Goal: Transaction & Acquisition: Purchase product/service

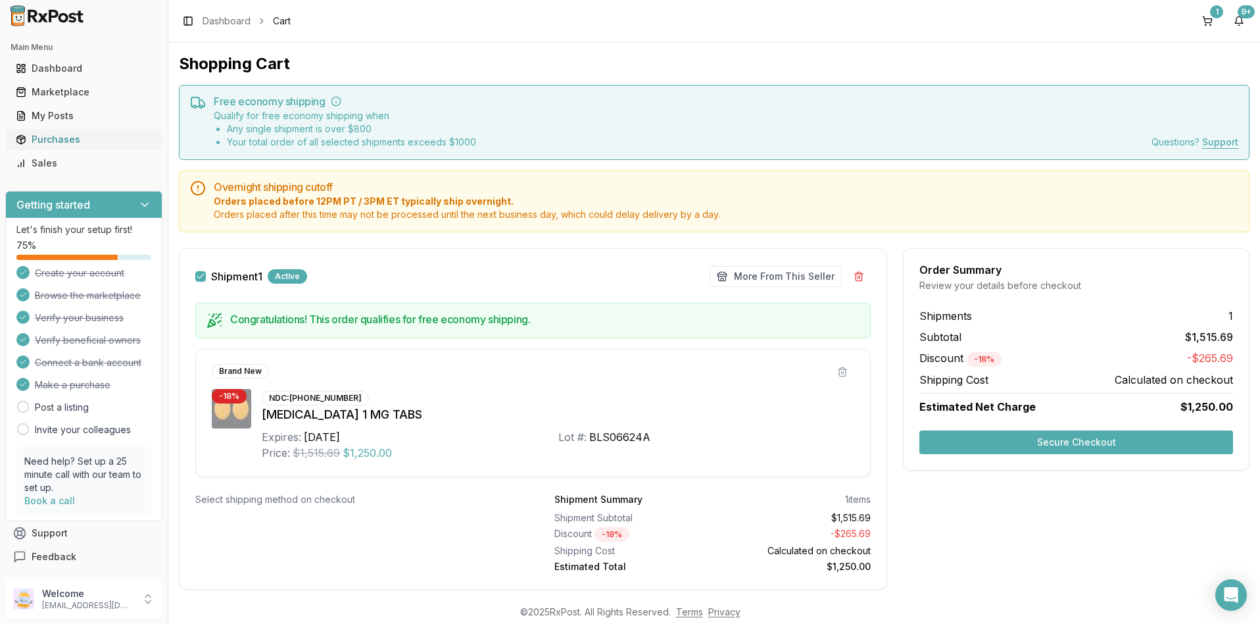
click at [69, 140] on div "Purchases" at bounding box center [84, 139] width 136 height 13
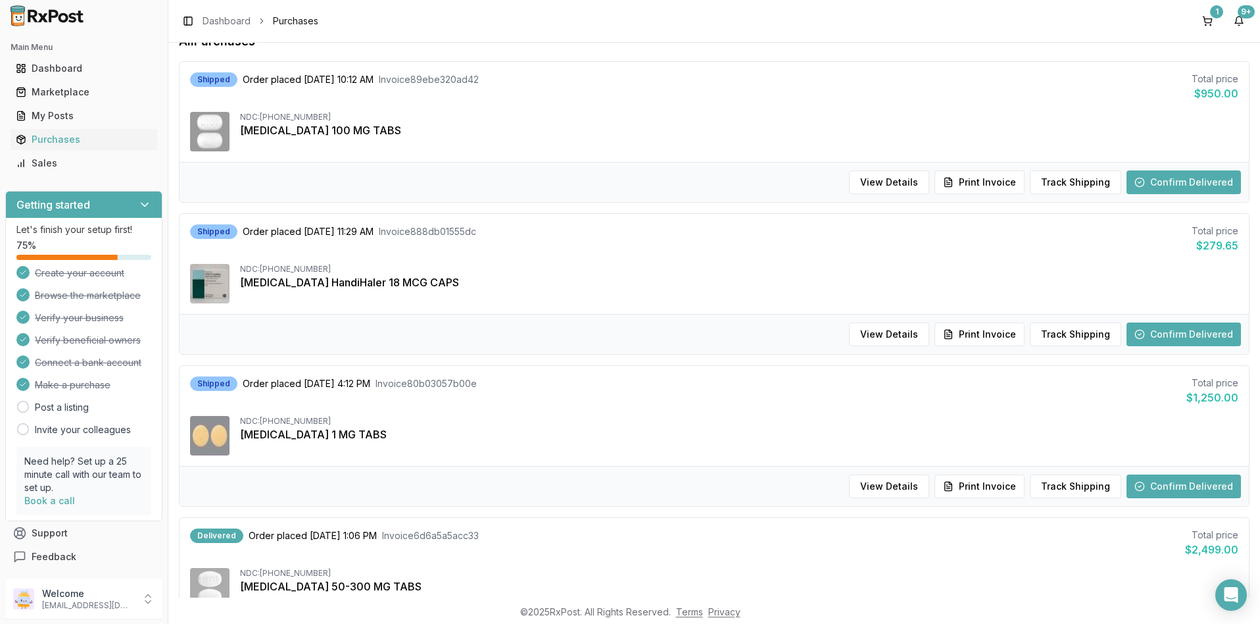
scroll to position [132, 0]
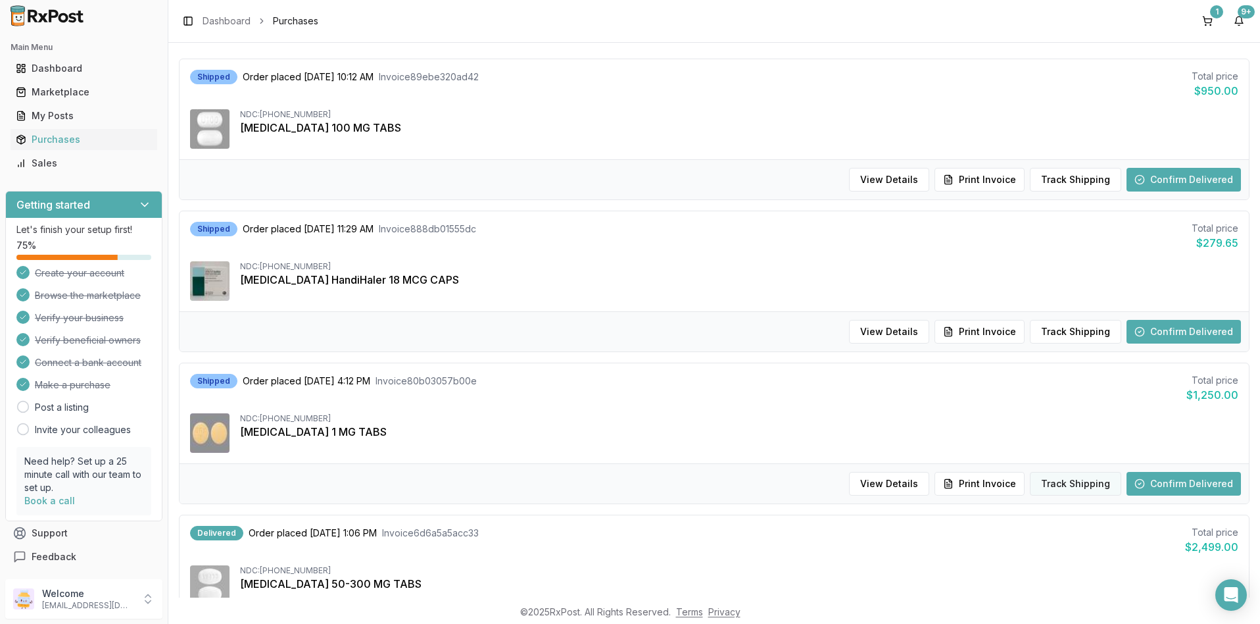
click at [1073, 485] on button "Track Shipping" at bounding box center [1075, 484] width 91 height 24
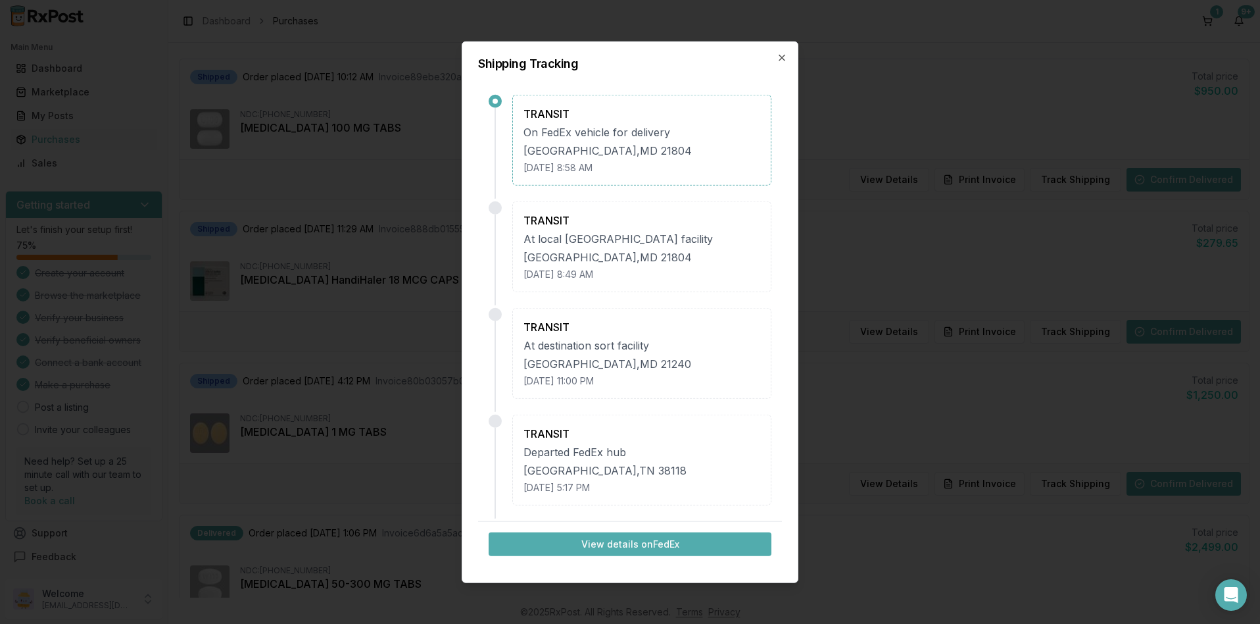
click at [775, 56] on div "Shipping Tracking TRANSIT On FedEx vehicle for delivery [GEOGRAPHIC_DATA] , [GE…" at bounding box center [630, 311] width 337 height 541
click at [783, 60] on icon "button" at bounding box center [782, 58] width 11 height 11
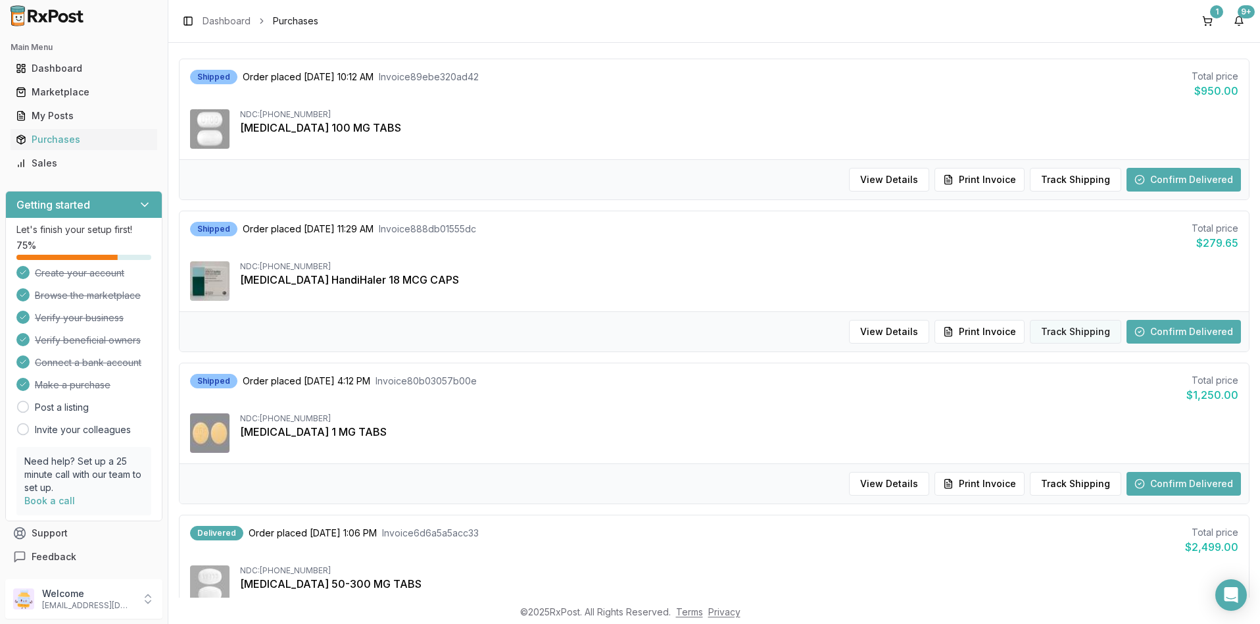
click at [1056, 333] on button "Track Shipping" at bounding box center [1075, 332] width 91 height 24
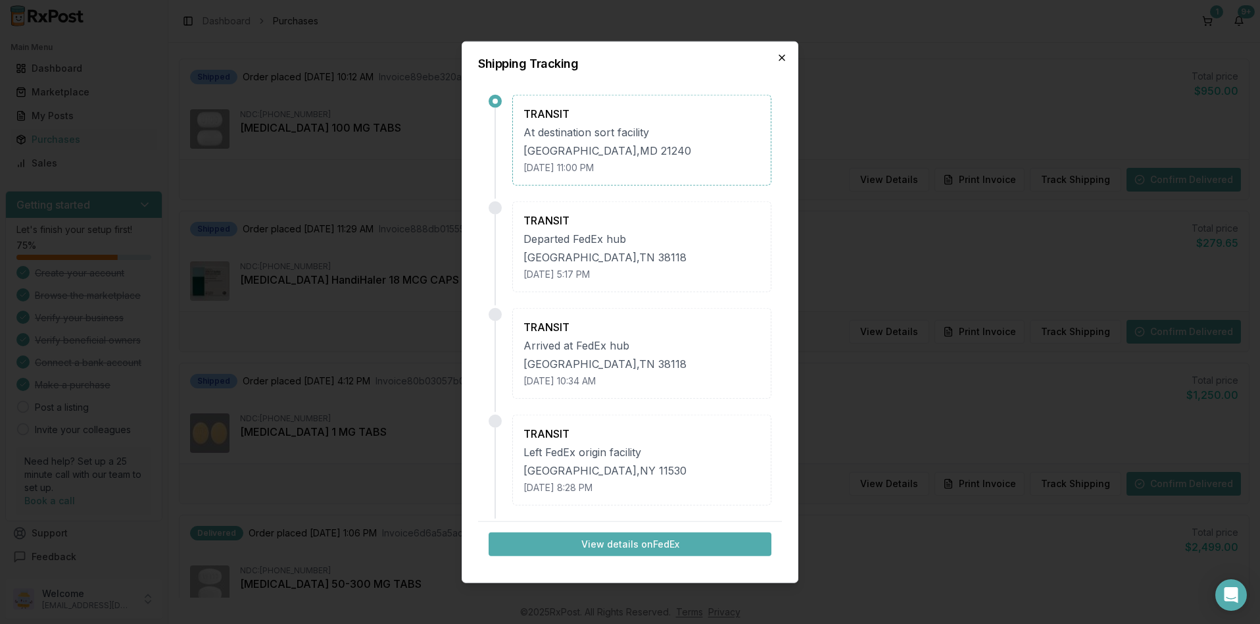
click at [782, 57] on icon "button" at bounding box center [781, 57] width 5 height 5
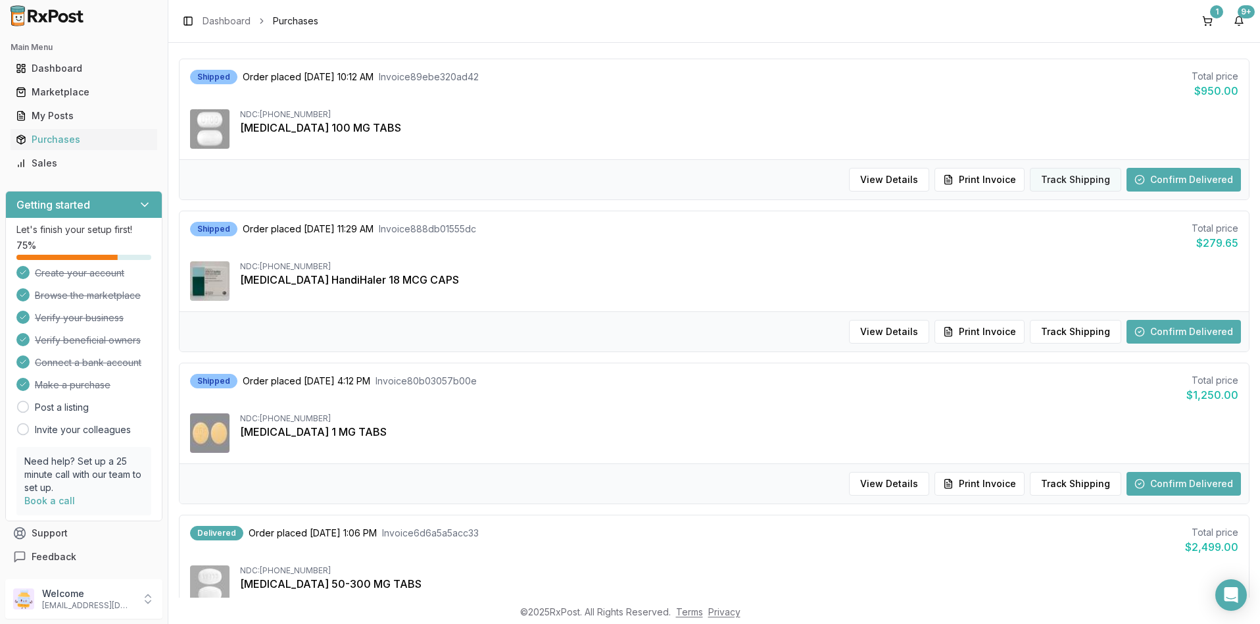
click at [1059, 180] on button "Track Shipping" at bounding box center [1075, 180] width 91 height 24
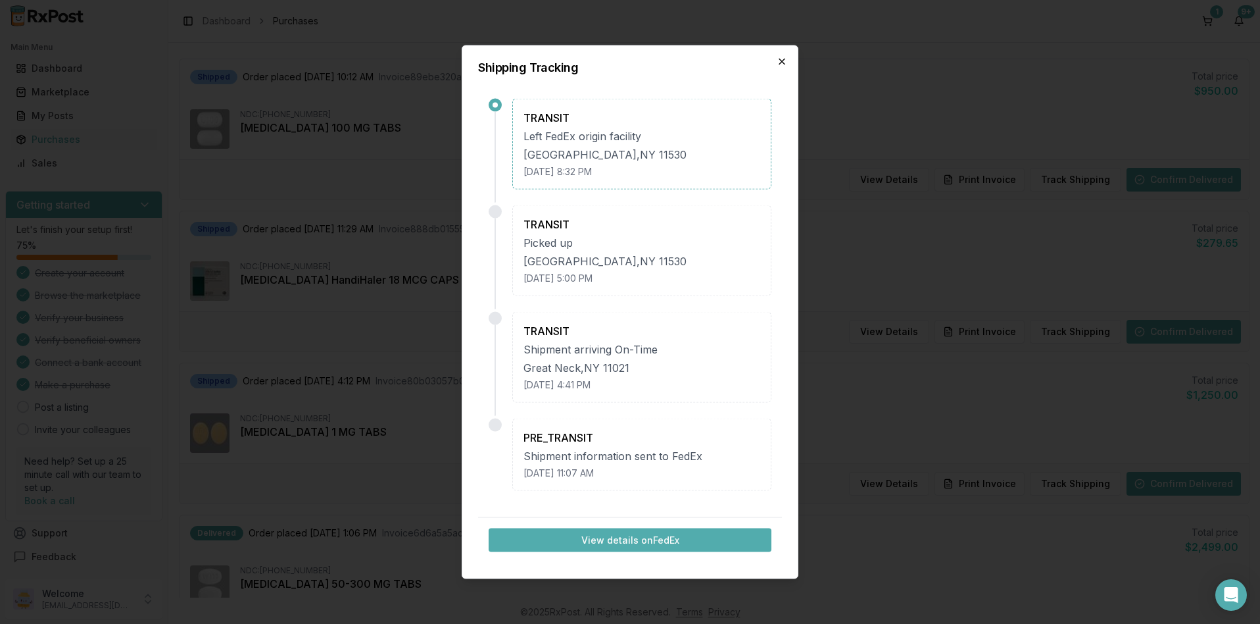
click at [779, 62] on icon "button" at bounding box center [782, 62] width 11 height 11
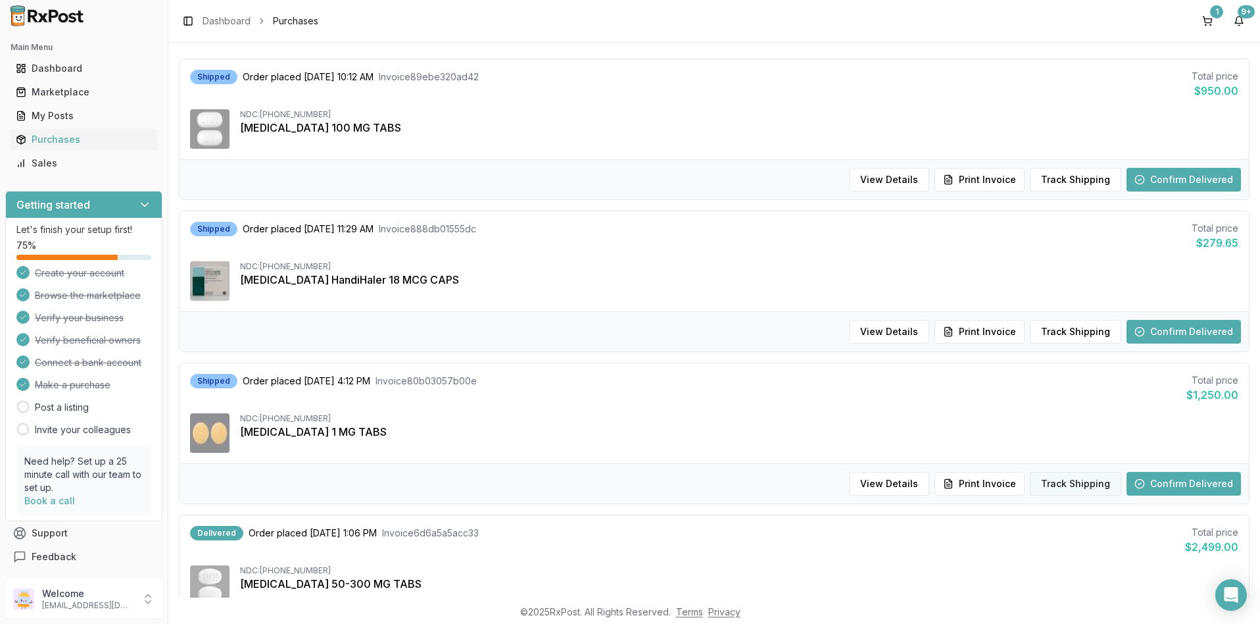
click at [1056, 481] on button "Track Shipping" at bounding box center [1075, 484] width 91 height 24
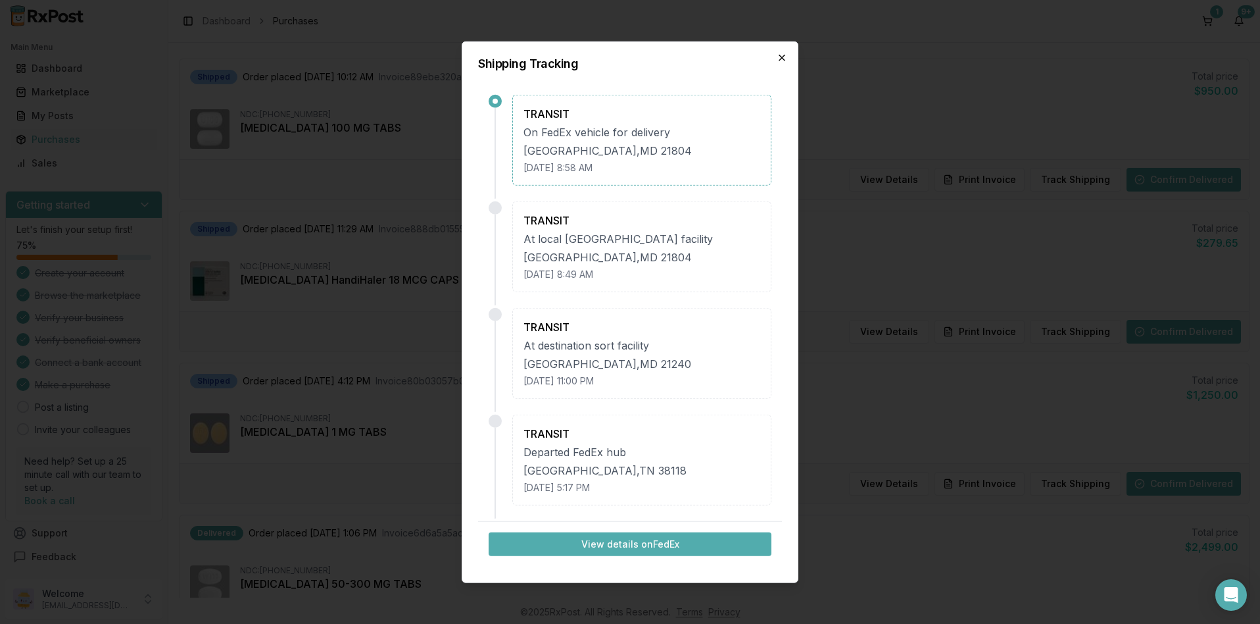
click at [786, 59] on icon "button" at bounding box center [782, 58] width 11 height 11
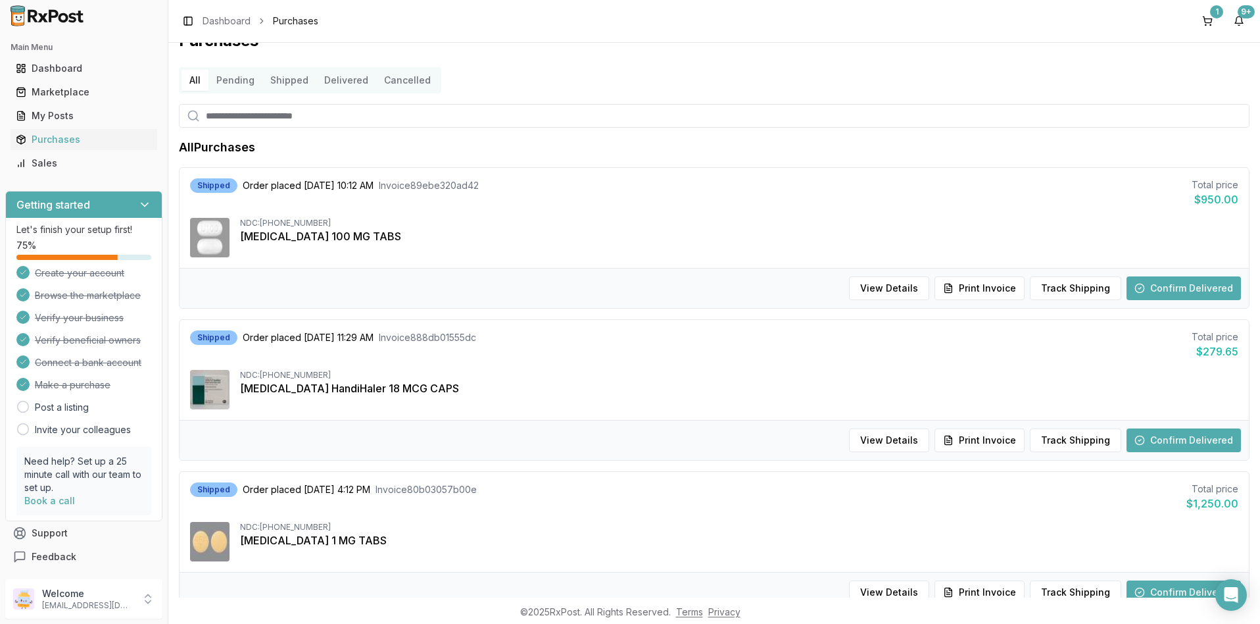
scroll to position [0, 0]
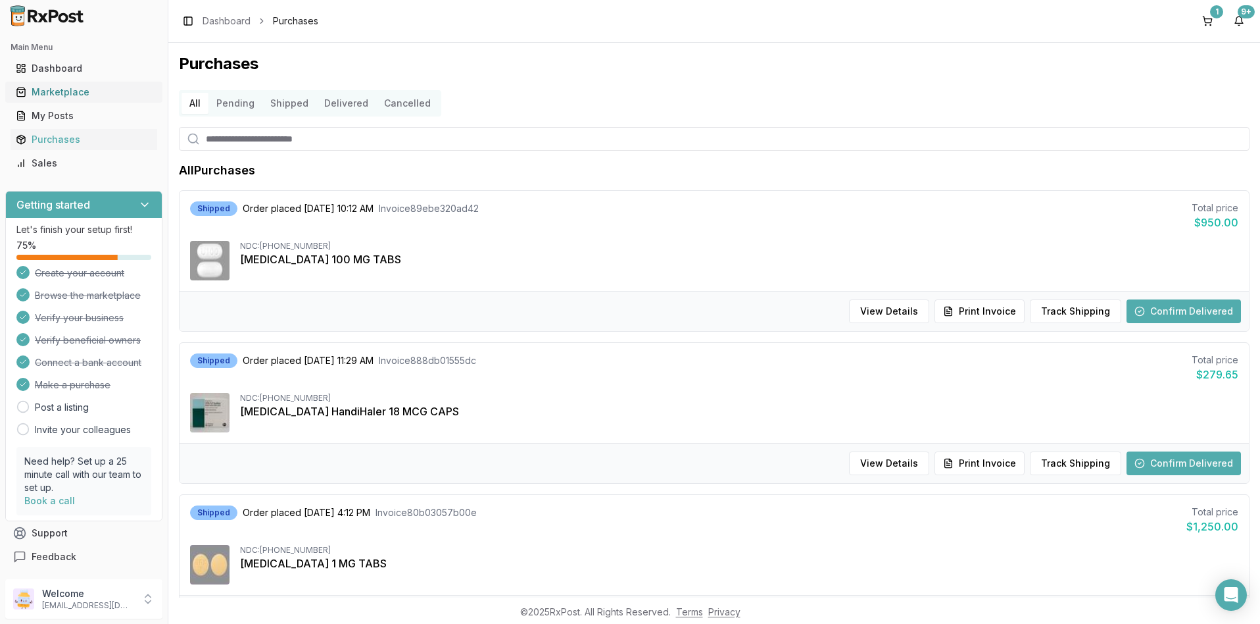
click at [57, 89] on div "Marketplace" at bounding box center [84, 92] width 136 height 13
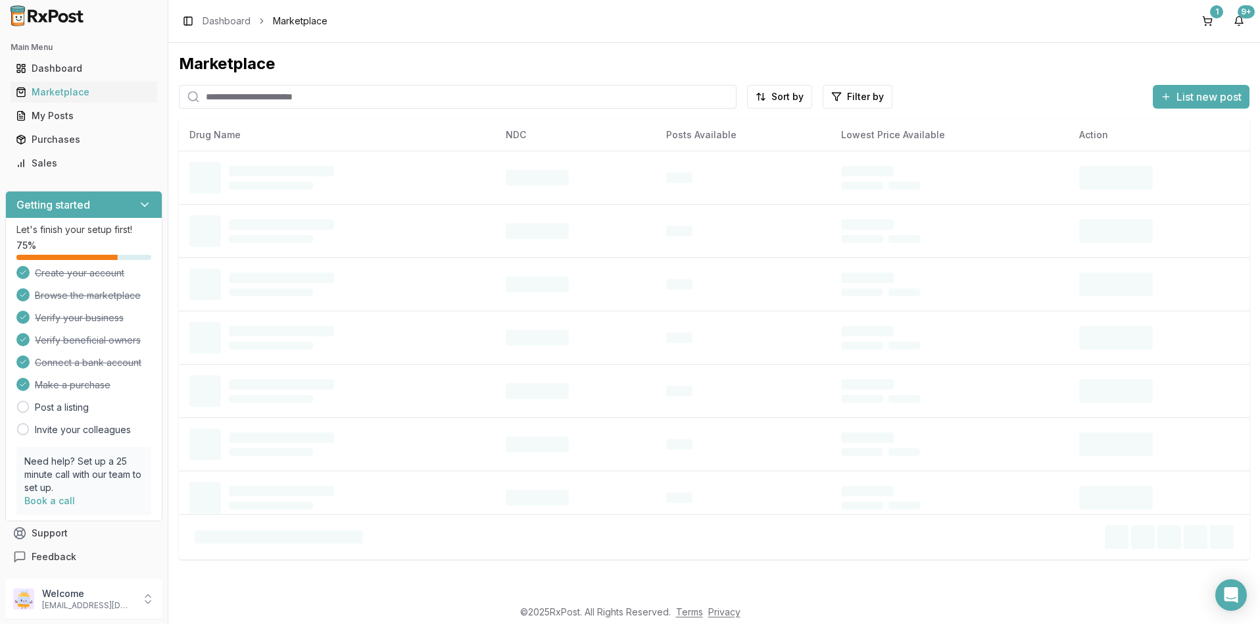
click at [247, 99] on input "search" at bounding box center [458, 97] width 558 height 24
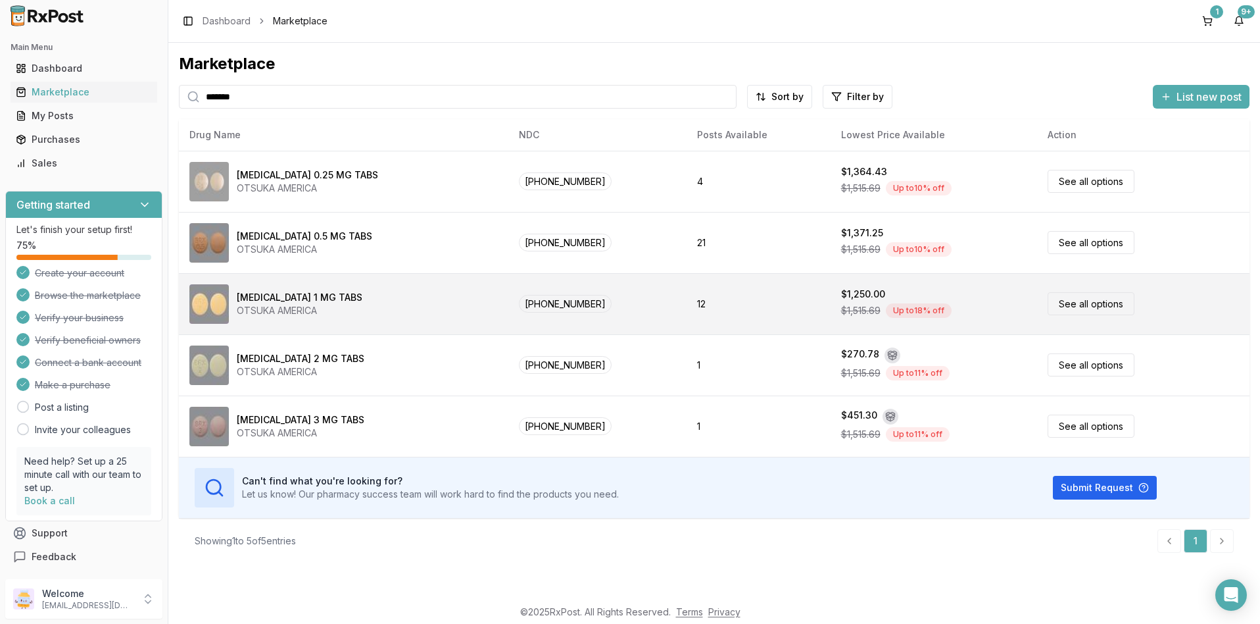
type input "*******"
click at [1072, 305] on link "See all options" at bounding box center [1091, 303] width 87 height 23
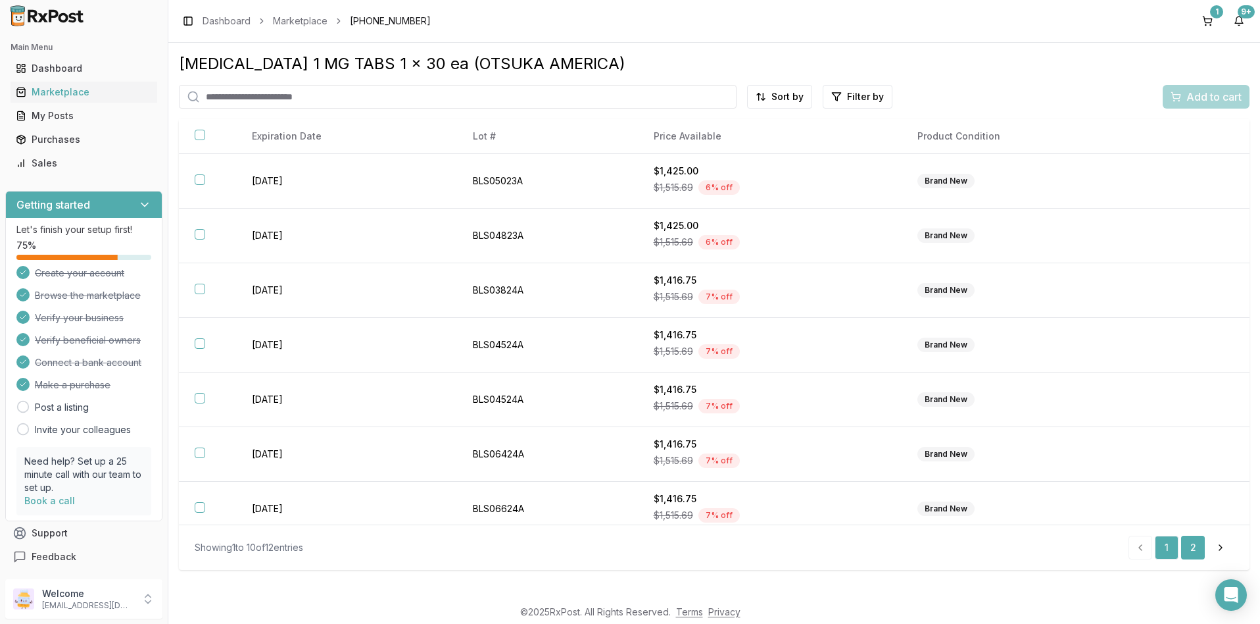
click at [1193, 545] on link "2" at bounding box center [1193, 547] width 24 height 24
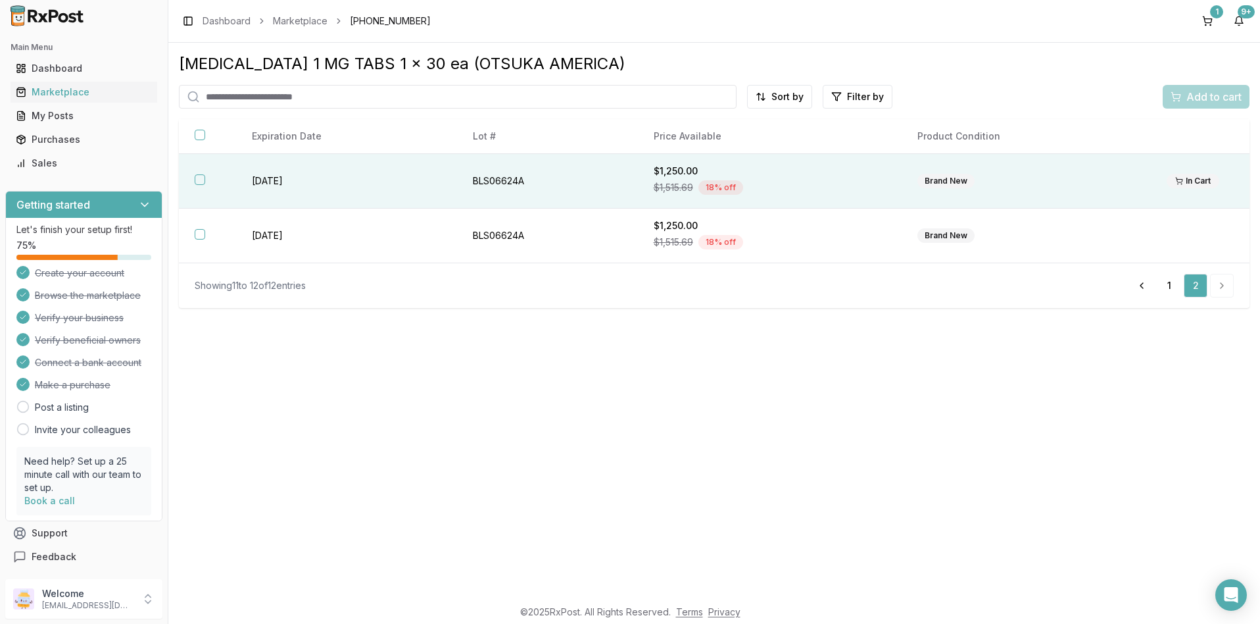
click at [202, 178] on button "button" at bounding box center [200, 179] width 11 height 11
click at [1201, 98] on span "Add to cart" at bounding box center [1214, 97] width 55 height 16
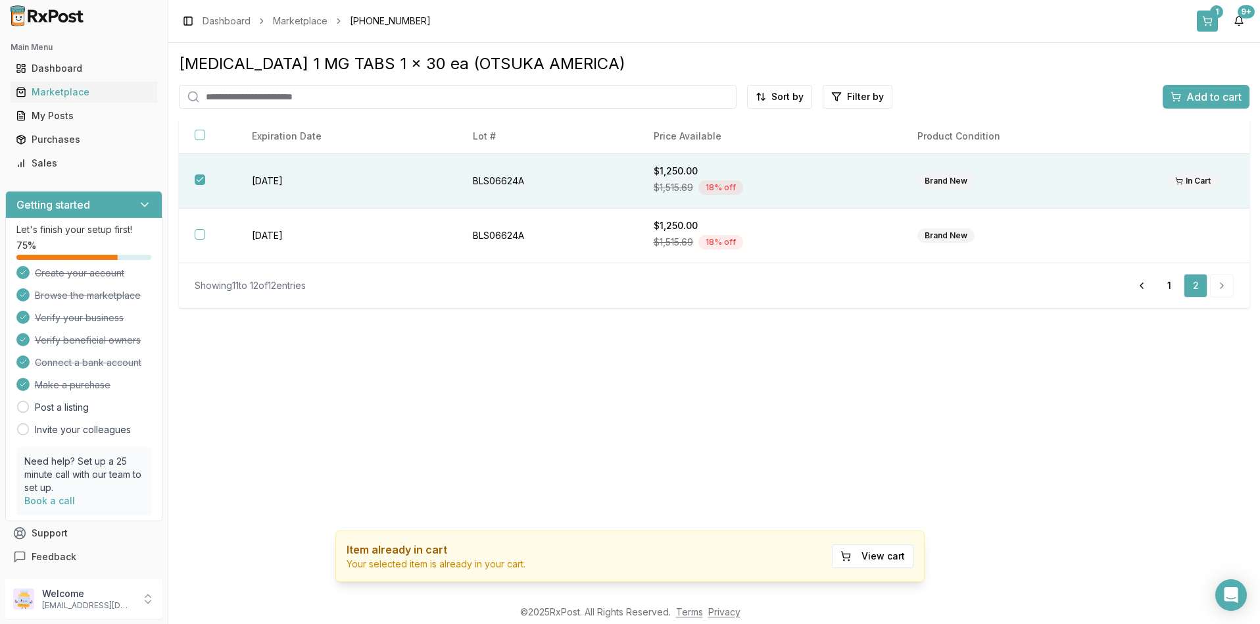
click at [1215, 16] on div "1" at bounding box center [1216, 11] width 13 height 13
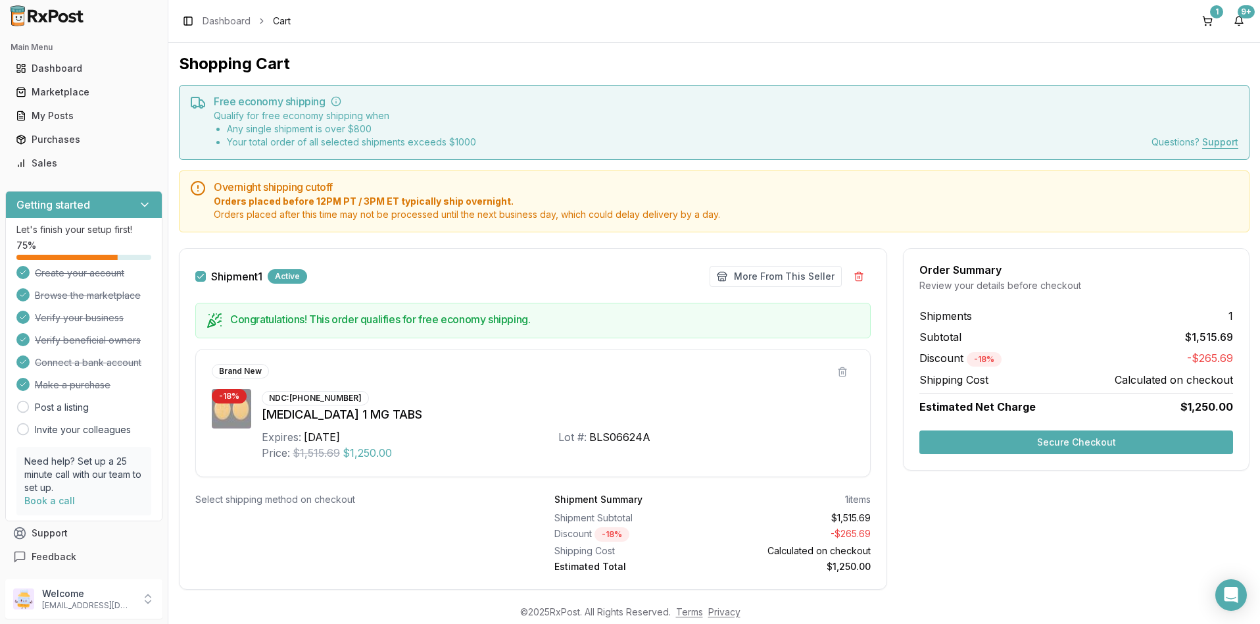
click at [1068, 442] on button "Secure Checkout" at bounding box center [1077, 442] width 314 height 24
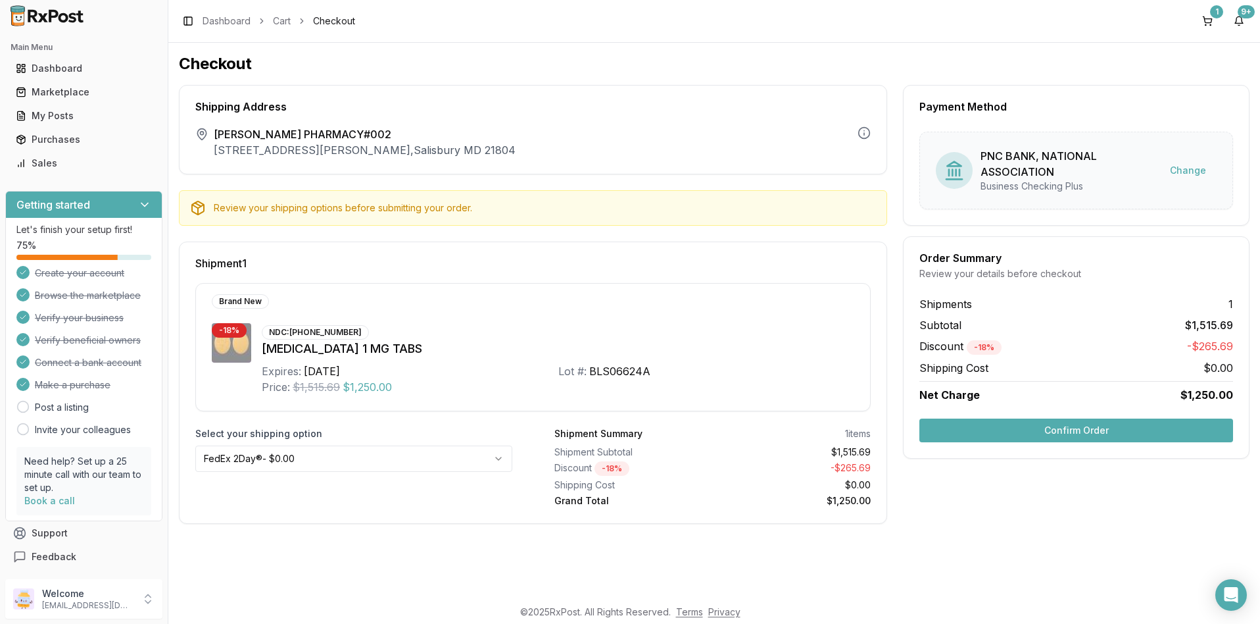
click at [1062, 430] on button "Confirm Order" at bounding box center [1077, 430] width 314 height 24
